Goal: Task Accomplishment & Management: Manage account settings

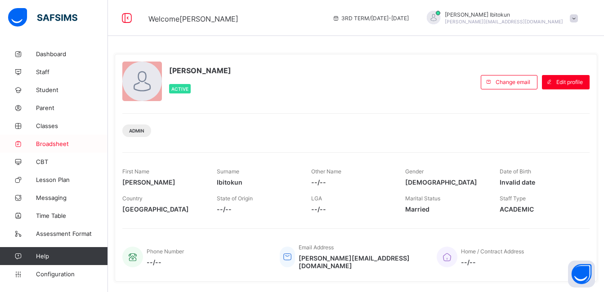
click at [52, 146] on span "Broadsheet" at bounding box center [72, 143] width 72 height 7
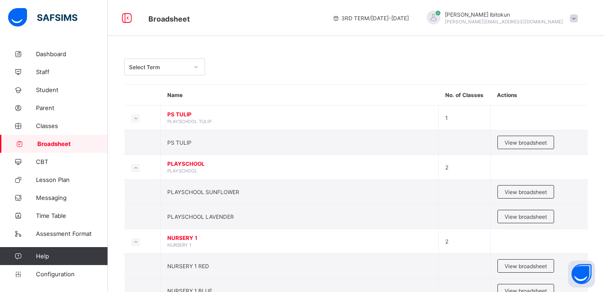
click at [193, 69] on div at bounding box center [195, 67] width 15 height 14
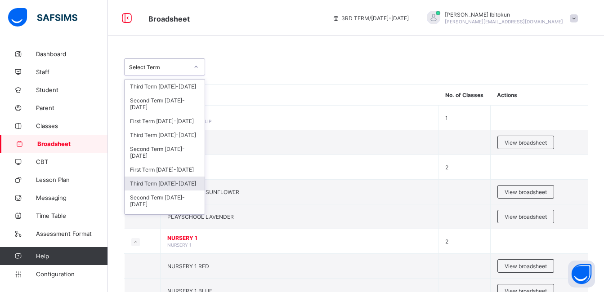
click at [165, 185] on div "Third Term [DATE]-[DATE]" at bounding box center [165, 184] width 80 height 14
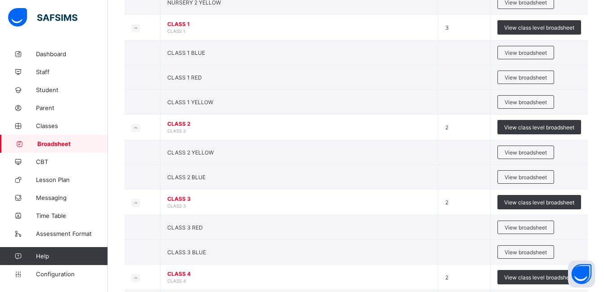
scroll to position [399, 0]
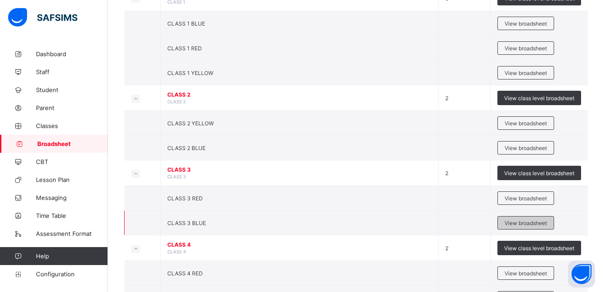
click at [524, 224] on span "View broadsheet" at bounding box center [526, 223] width 42 height 7
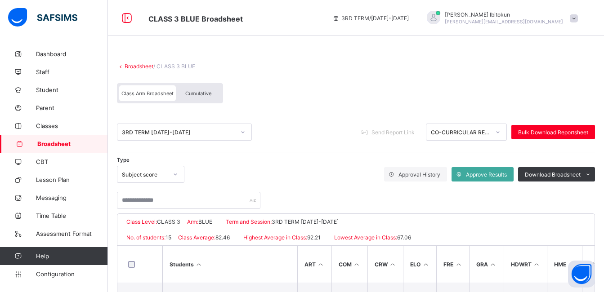
click at [197, 96] on span "Cumulative" at bounding box center [198, 93] width 26 height 6
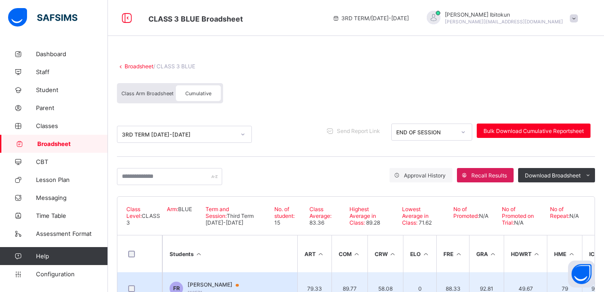
click at [221, 288] on span "[PERSON_NAME]" at bounding box center [218, 285] width 60 height 7
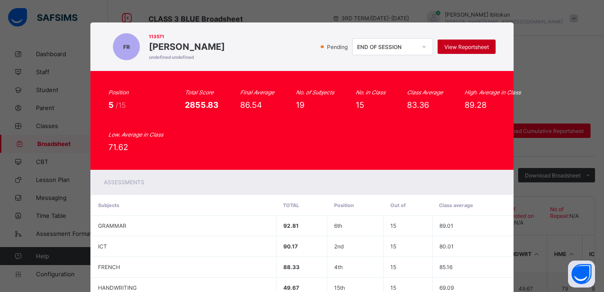
click at [457, 44] on span "View Reportsheet" at bounding box center [466, 47] width 45 height 7
click at [301, 167] on div "Position 5 /15 Total Score 2855.83 Final Average 86.54 No. of Subjects 19 No. i…" at bounding box center [301, 120] width 423 height 99
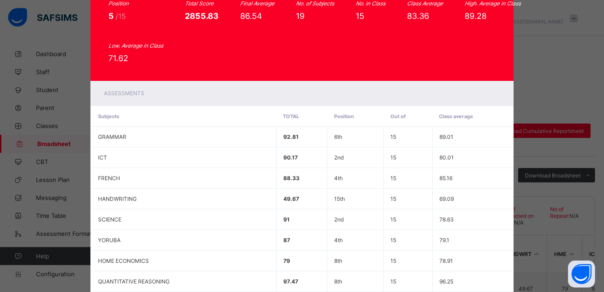
scroll to position [90, 0]
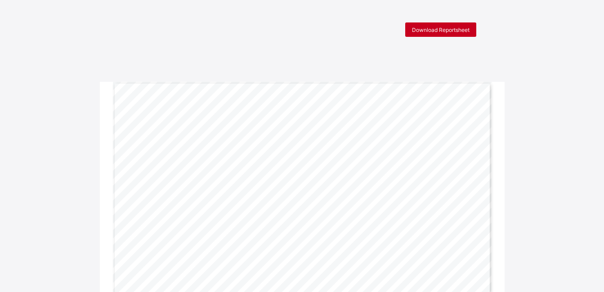
click at [429, 33] on span "Download Reportsheet" at bounding box center [441, 30] width 58 height 7
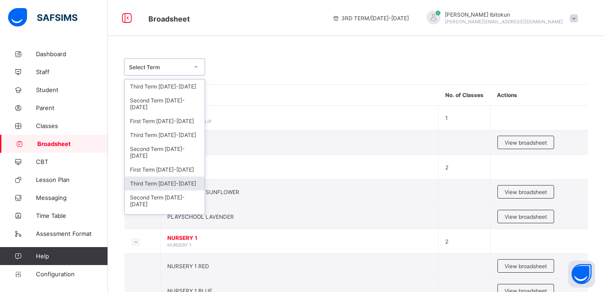
click at [170, 187] on div "Third Term [DATE]-[DATE]" at bounding box center [165, 184] width 80 height 14
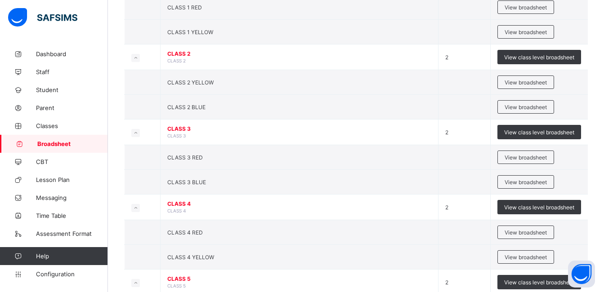
scroll to position [482, 0]
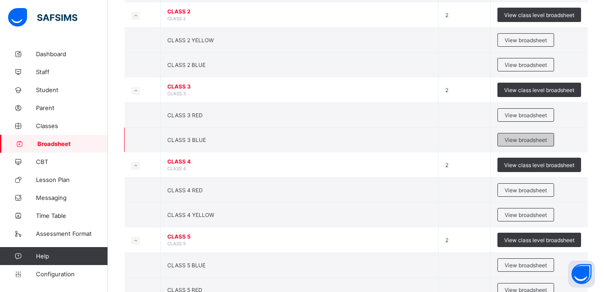
click at [523, 142] on span "View broadsheet" at bounding box center [526, 140] width 42 height 7
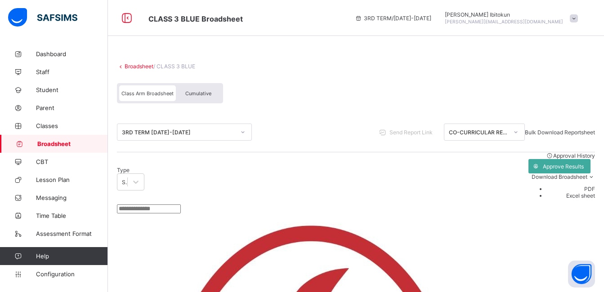
click at [193, 93] on span "Cumulative" at bounding box center [198, 93] width 26 height 6
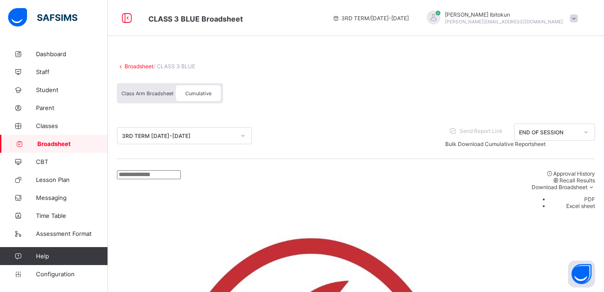
drag, startPoint x: 298, startPoint y: 225, endPoint x: 276, endPoint y: 226, distance: 21.6
copy span "92.81"
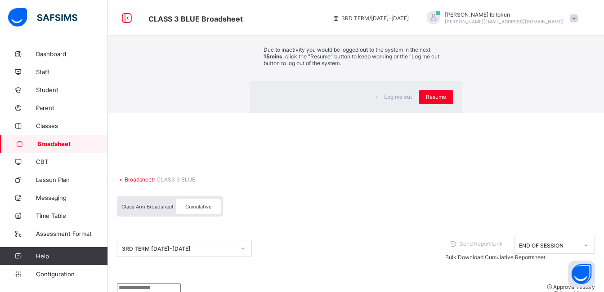
scroll to position [399, 0]
click at [419, 104] on div "Resume" at bounding box center [436, 97] width 34 height 14
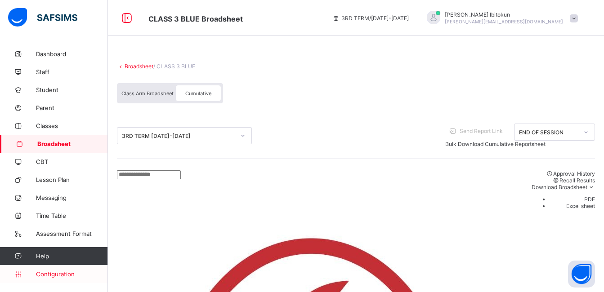
click at [72, 272] on span "Configuration" at bounding box center [72, 274] width 72 height 7
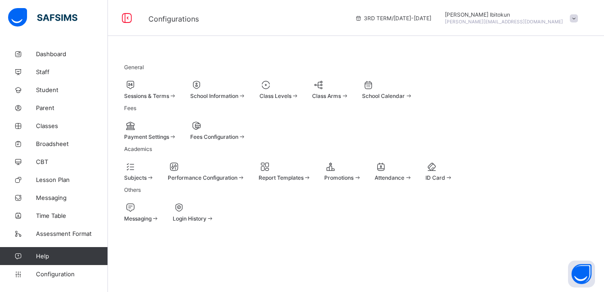
click at [246, 93] on div "School Information" at bounding box center [218, 96] width 56 height 7
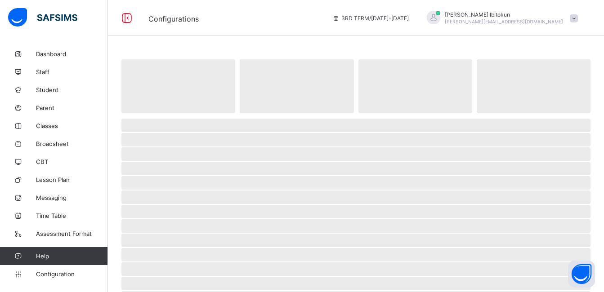
select select "**"
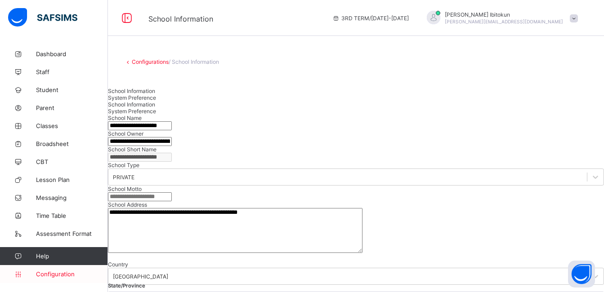
click at [65, 273] on span "Configuration" at bounding box center [72, 274] width 72 height 7
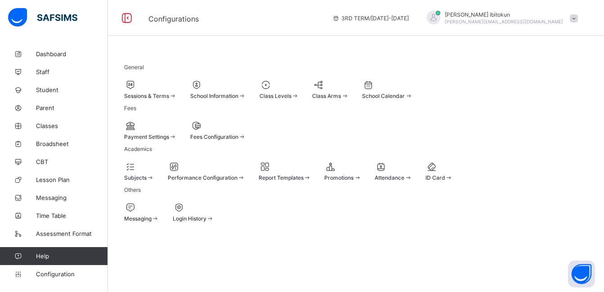
click at [237, 181] on span "Performance Configuration" at bounding box center [203, 178] width 70 height 7
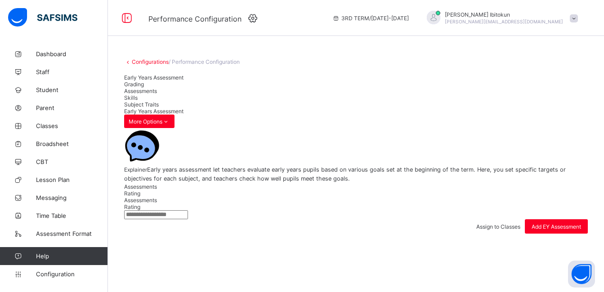
click at [157, 94] on span "Assessments" at bounding box center [140, 91] width 33 height 7
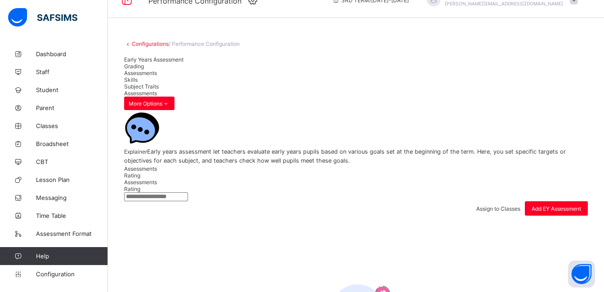
scroll to position [84, 0]
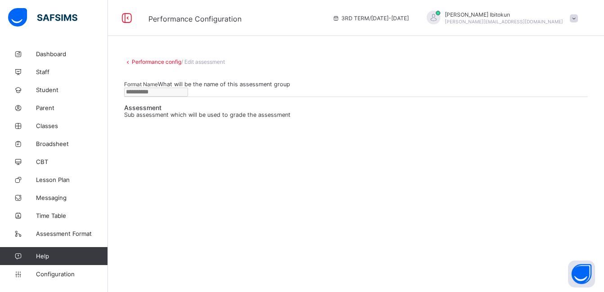
type input "**********"
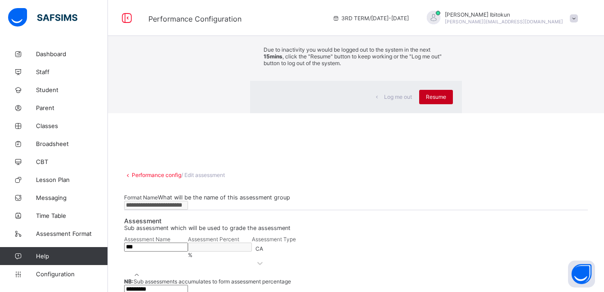
click at [419, 104] on div "Resume" at bounding box center [436, 97] width 34 height 14
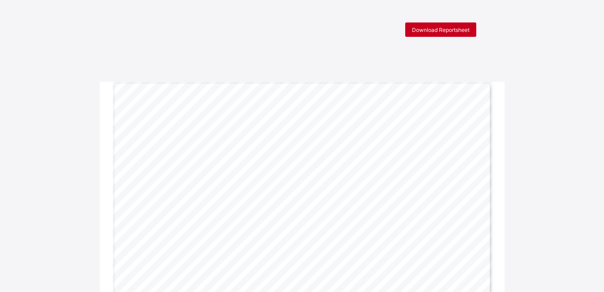
click at [426, 29] on span "Download Reportsheet" at bounding box center [441, 30] width 58 height 7
